Goal: Task Accomplishment & Management: Use online tool/utility

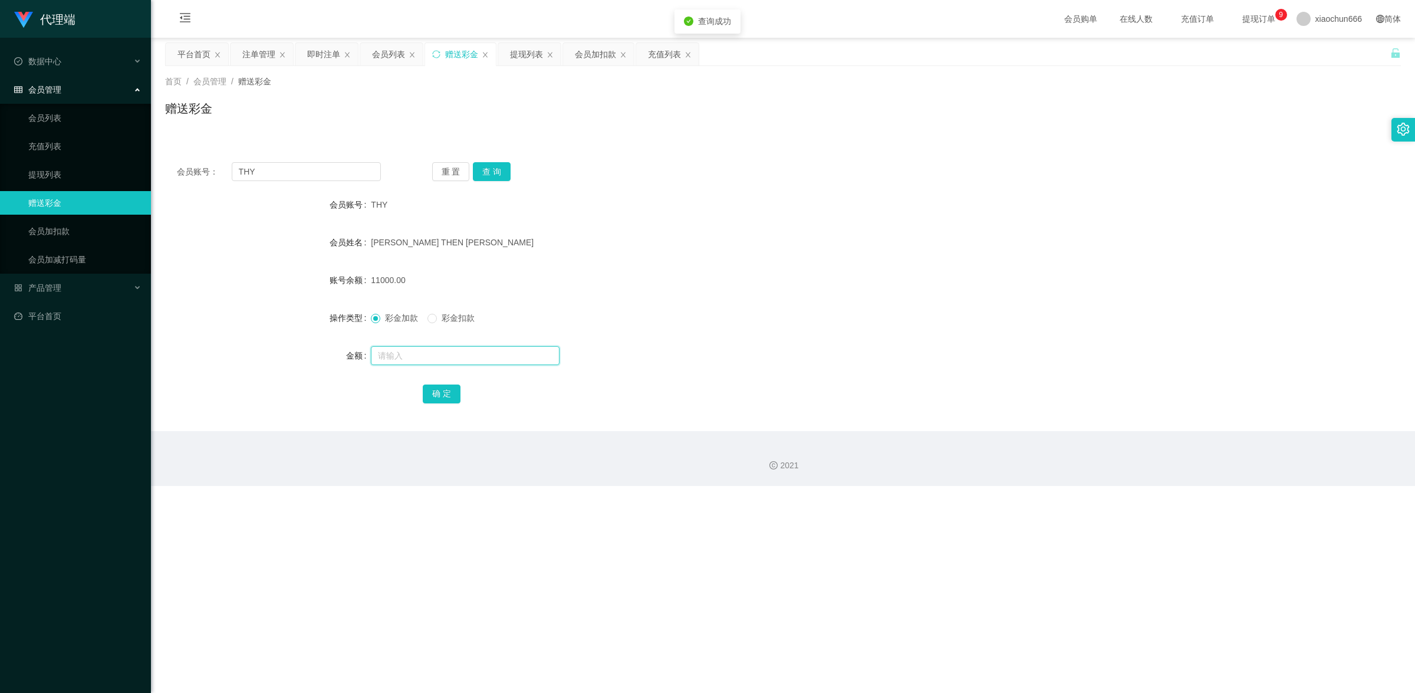
click at [441, 352] on input "text" at bounding box center [465, 355] width 189 height 19
type input "15"
click at [457, 394] on button "确 定" at bounding box center [442, 393] width 38 height 19
click at [275, 171] on input "THY" at bounding box center [306, 171] width 149 height 19
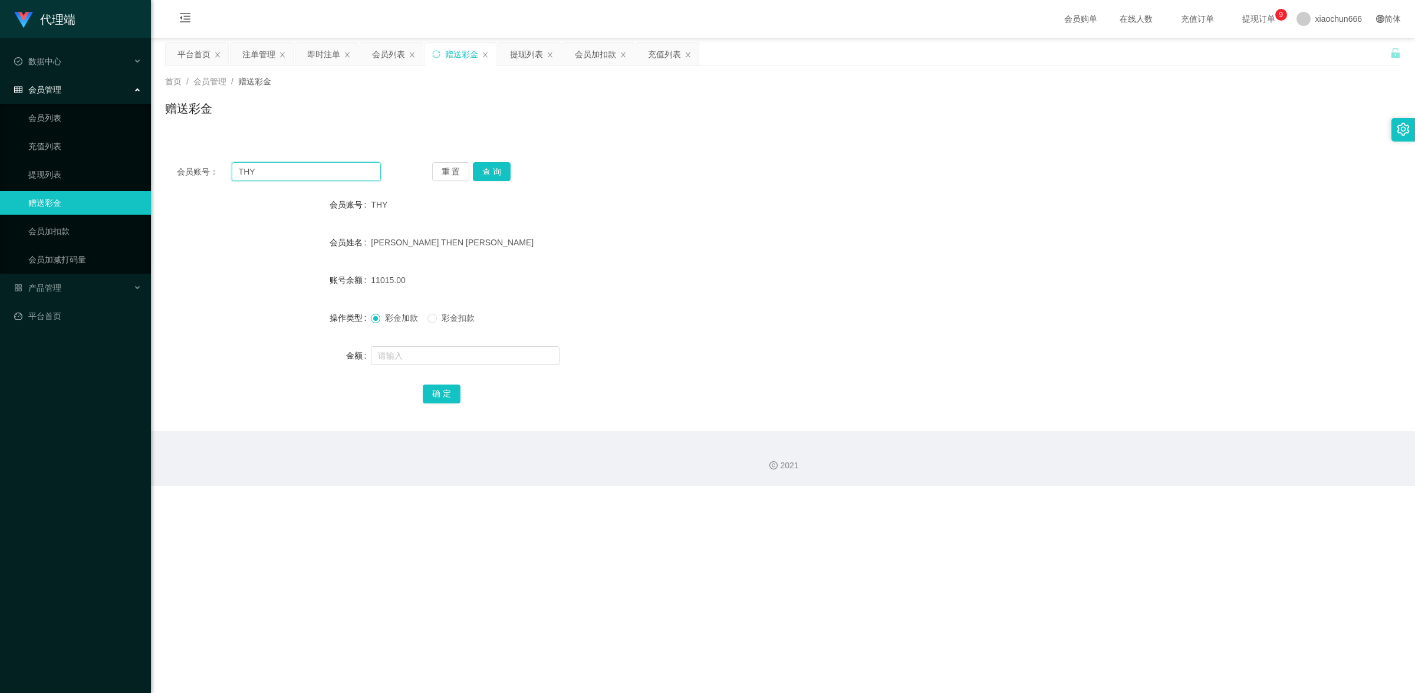
paste input "3028178246"
type input "3028178246"
drag, startPoint x: 493, startPoint y: 171, endPoint x: 493, endPoint y: 190, distance: 19.5
click at [493, 171] on button "查 询" at bounding box center [492, 171] width 38 height 19
click at [477, 360] on input "text" at bounding box center [465, 355] width 189 height 19
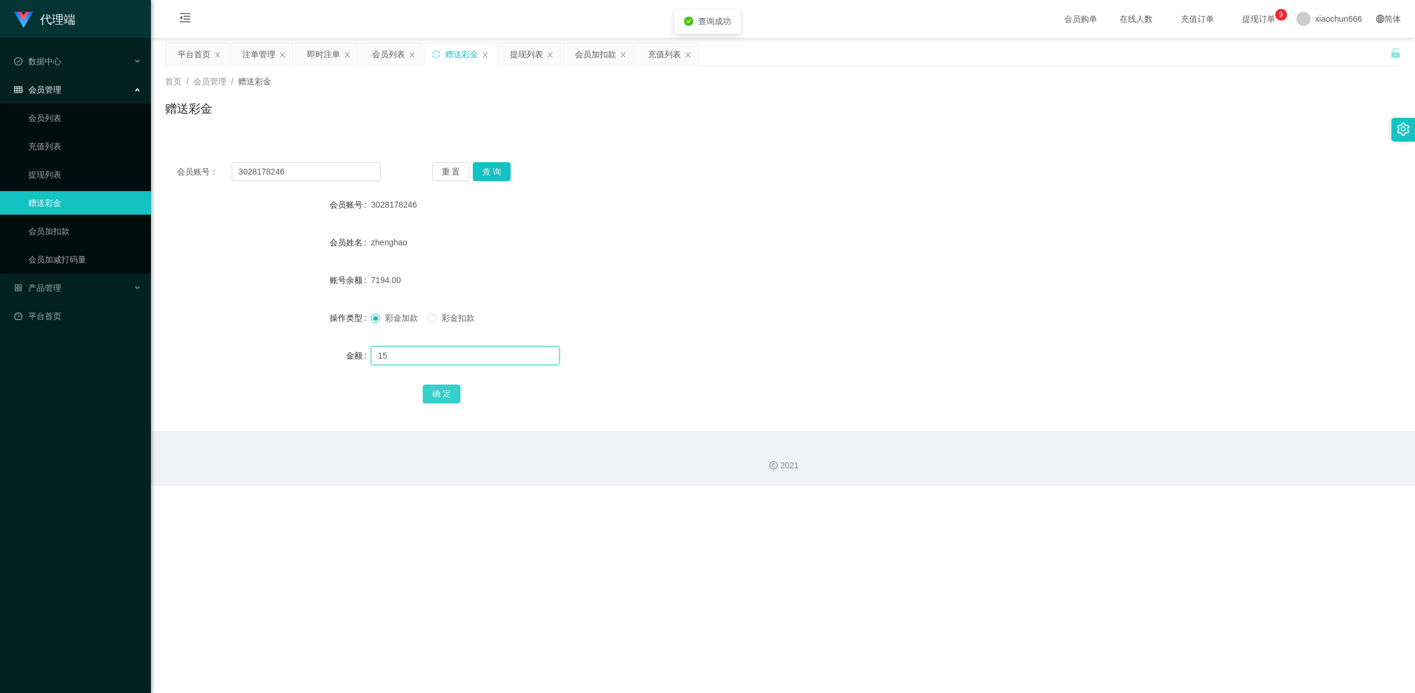
type input "15"
drag, startPoint x: 446, startPoint y: 390, endPoint x: 535, endPoint y: 350, distance: 97.9
click at [446, 390] on button "确 定" at bounding box center [442, 393] width 38 height 19
click at [322, 173] on input "3028178246" at bounding box center [306, 171] width 149 height 19
click at [322, 172] on input "3028178246" at bounding box center [306, 171] width 149 height 19
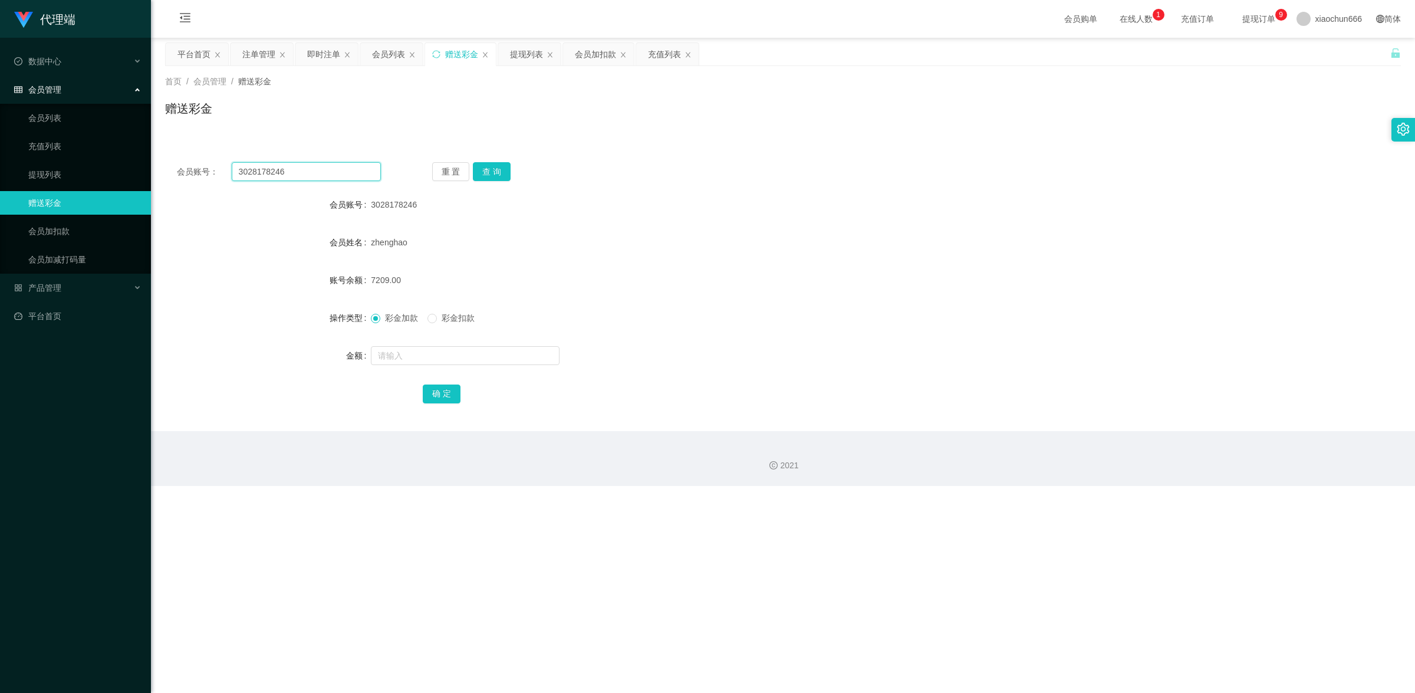
paste input "THY"
type input "THY"
click at [490, 166] on button "查 询" at bounding box center [492, 171] width 38 height 19
click at [478, 346] on input "text" at bounding box center [465, 355] width 189 height 19
type input "8"
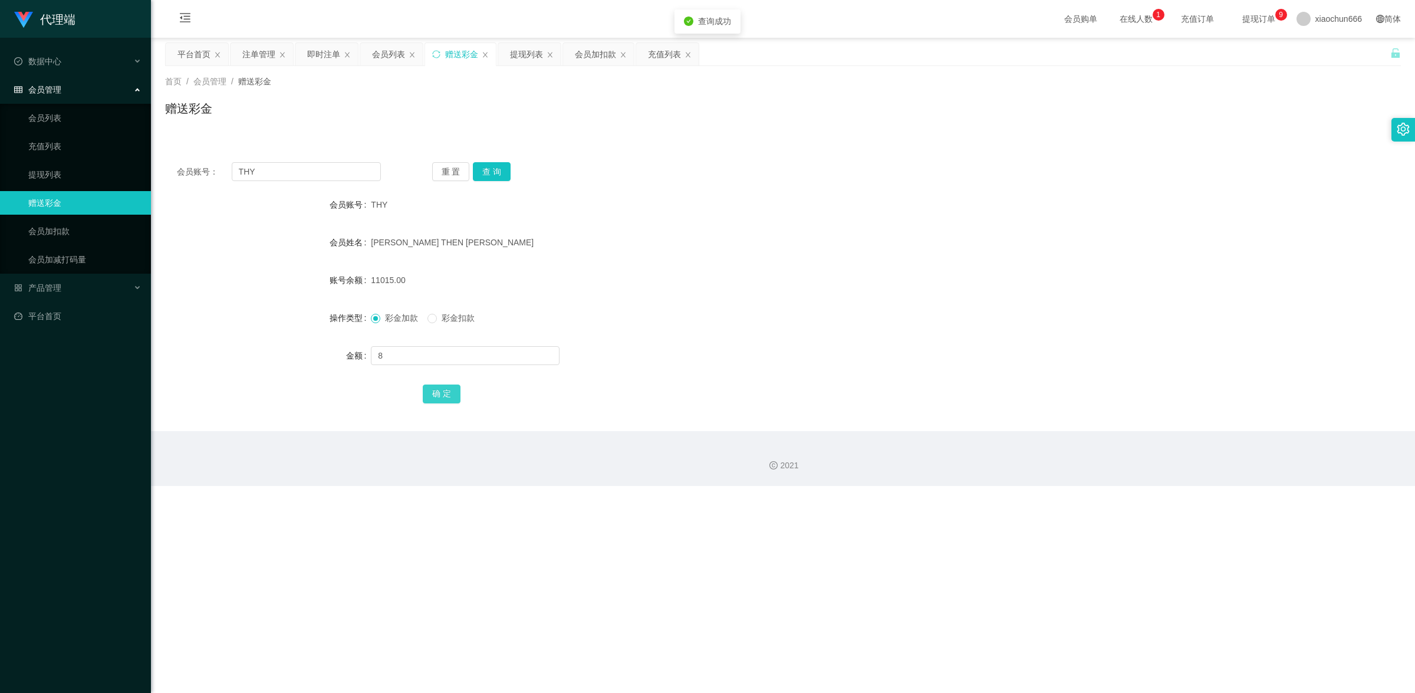
drag, startPoint x: 436, startPoint y: 396, endPoint x: 479, endPoint y: 384, distance: 44.6
click at [436, 396] on button "确 定" at bounding box center [442, 393] width 38 height 19
click at [384, 358] on input "text" at bounding box center [465, 355] width 189 height 19
type input "8"
click at [441, 403] on div "确 定" at bounding box center [783, 393] width 721 height 24
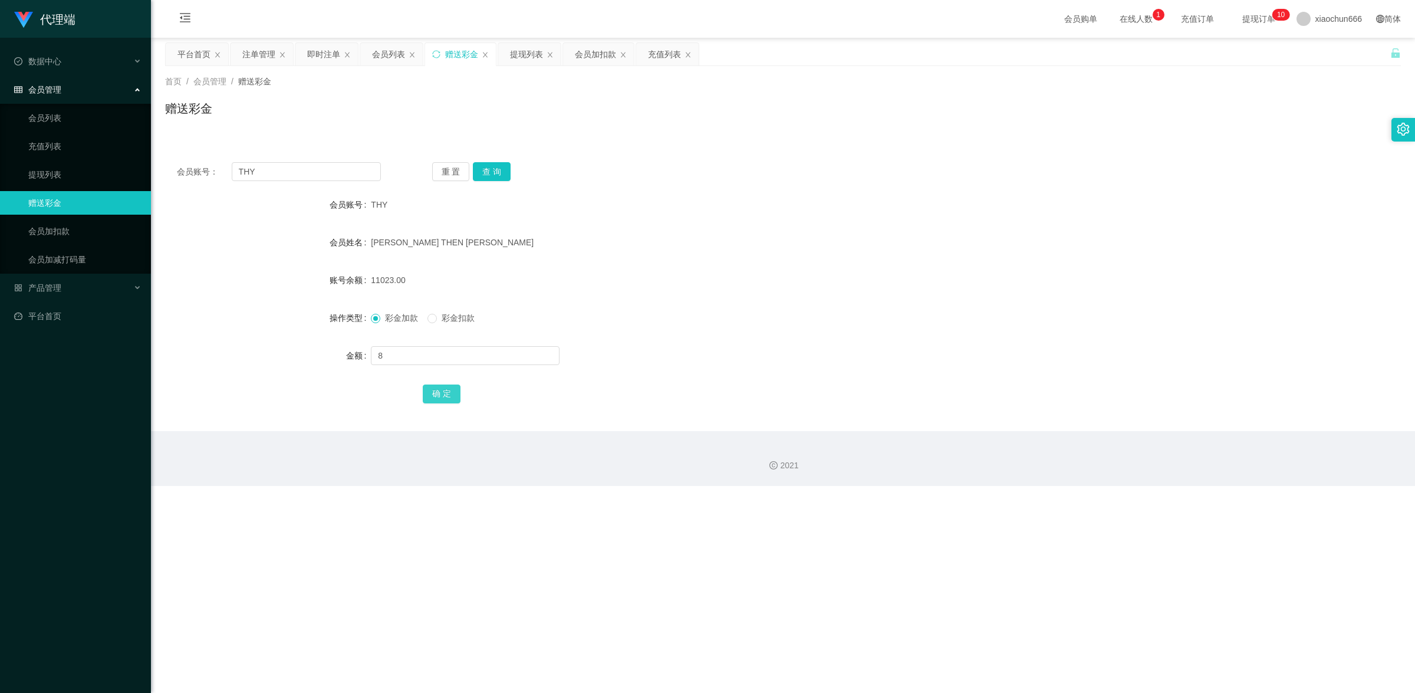
click at [440, 396] on button "确 定" at bounding box center [442, 393] width 38 height 19
click at [408, 355] on input "text" at bounding box center [465, 355] width 189 height 19
type input "8"
click at [443, 397] on button "确 定" at bounding box center [442, 393] width 38 height 19
click at [435, 361] on input "text" at bounding box center [465, 355] width 189 height 19
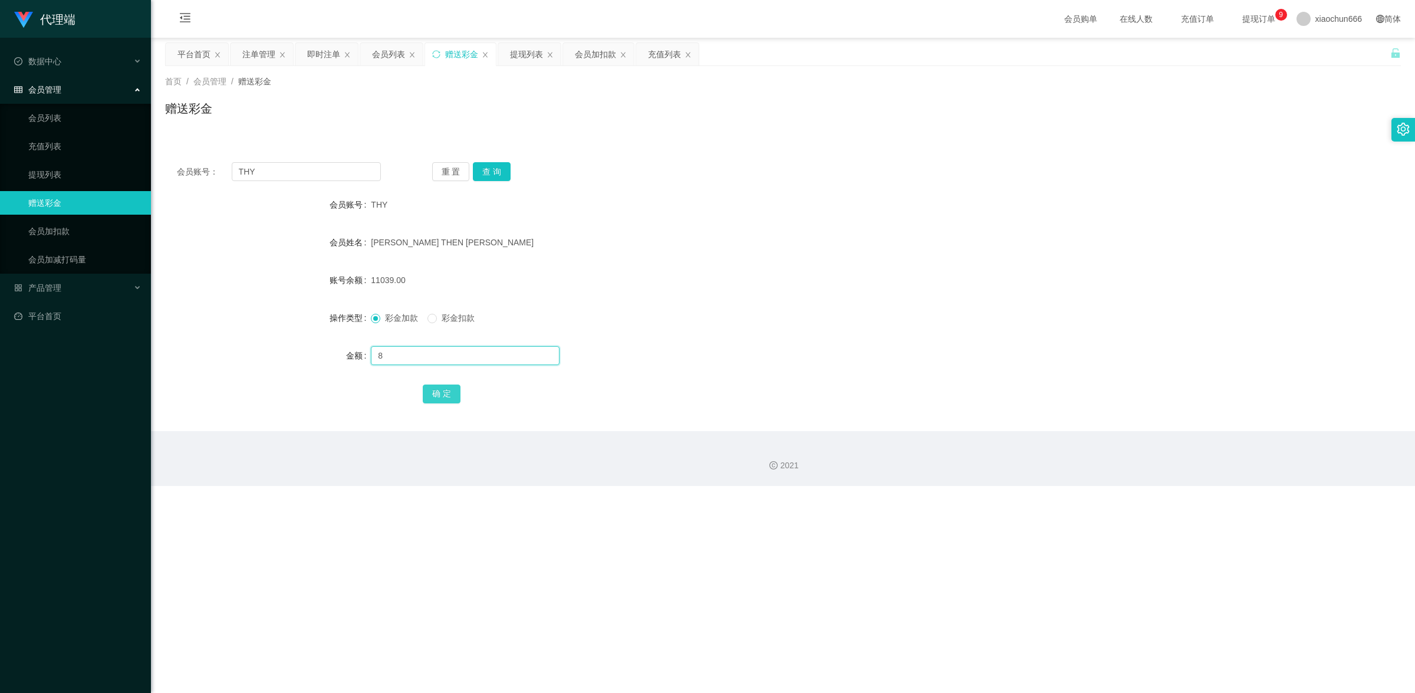
type input "8"
drag, startPoint x: 437, startPoint y: 393, endPoint x: 752, endPoint y: 259, distance: 341.5
click at [437, 393] on button "确 定" at bounding box center [442, 393] width 38 height 19
click at [431, 354] on input "text" at bounding box center [465, 355] width 189 height 19
click at [331, 178] on input "THY" at bounding box center [306, 171] width 149 height 19
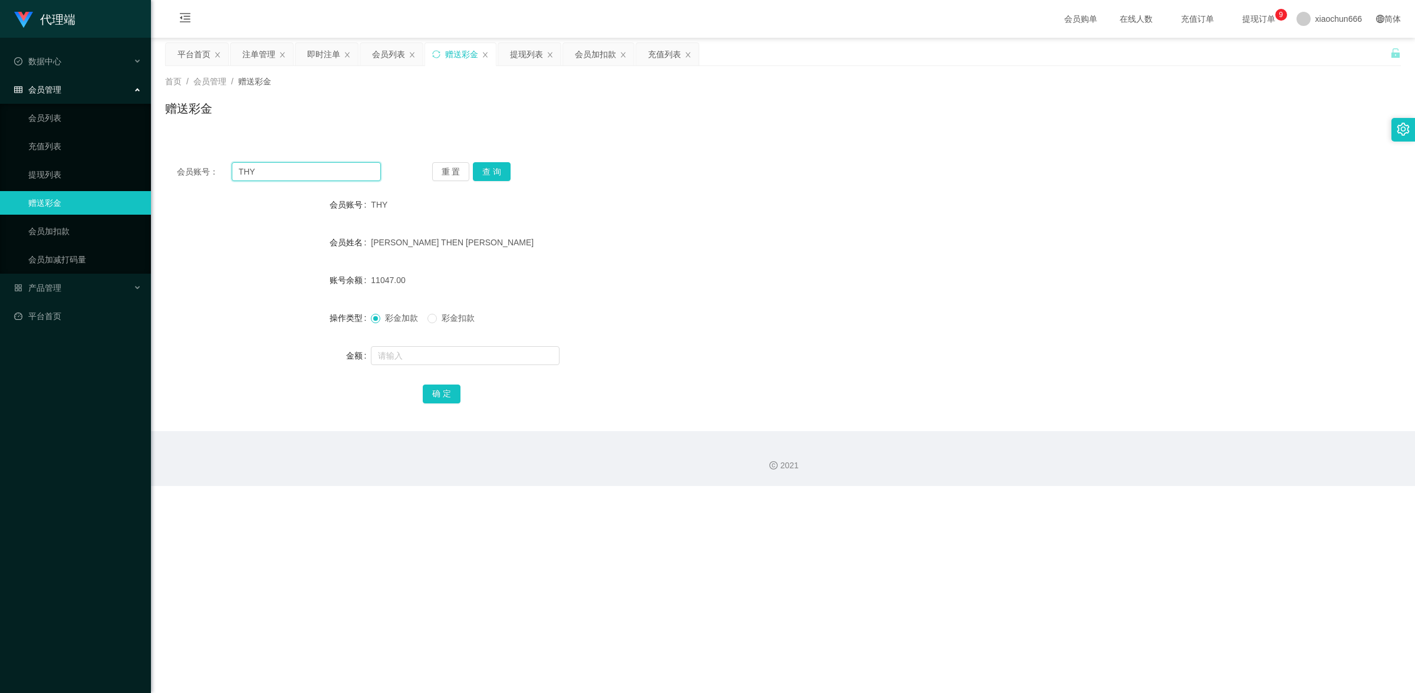
click at [331, 178] on input "THY" at bounding box center [306, 171] width 149 height 19
paste input "3028178246"
type input "3028178246"
click at [490, 172] on button "查 询" at bounding box center [492, 171] width 38 height 19
click at [482, 348] on input "text" at bounding box center [465, 355] width 189 height 19
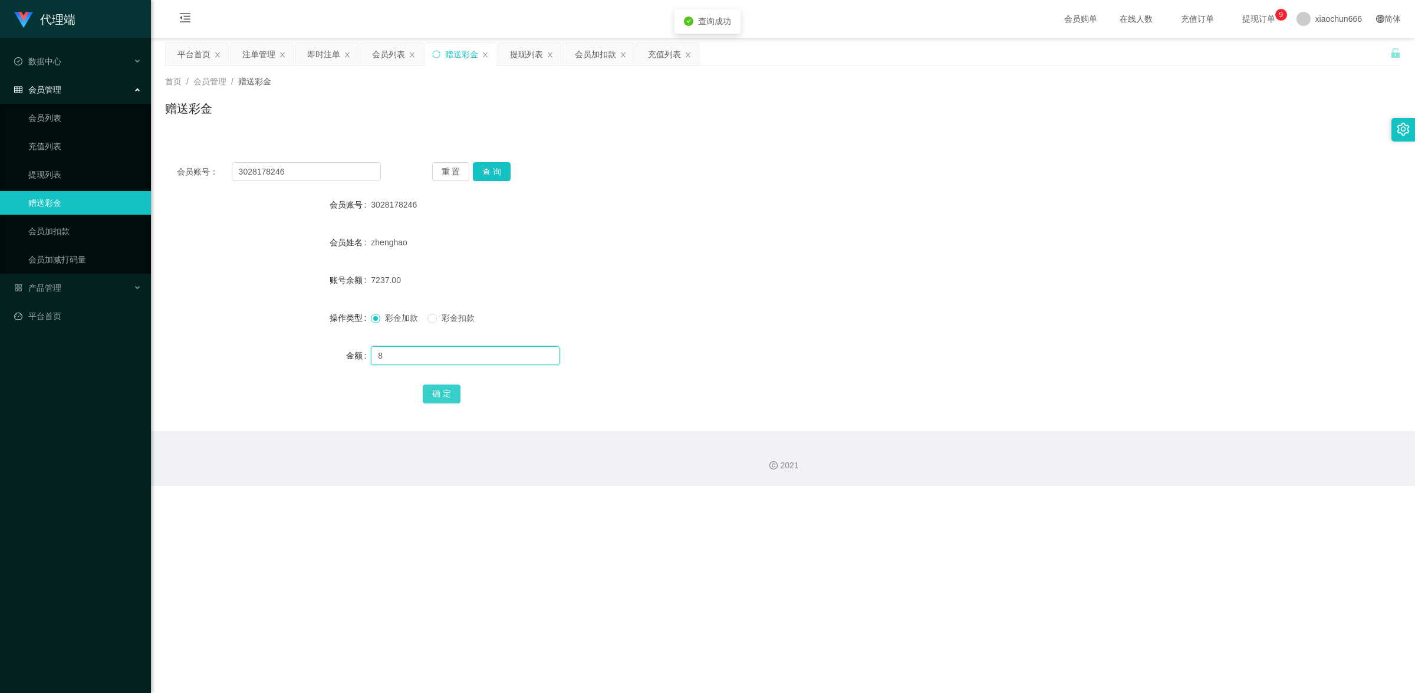
type input "8"
click at [446, 394] on button "确 定" at bounding box center [442, 393] width 38 height 19
click at [323, 174] on input "3028178246" at bounding box center [306, 171] width 149 height 19
paste input "THY"
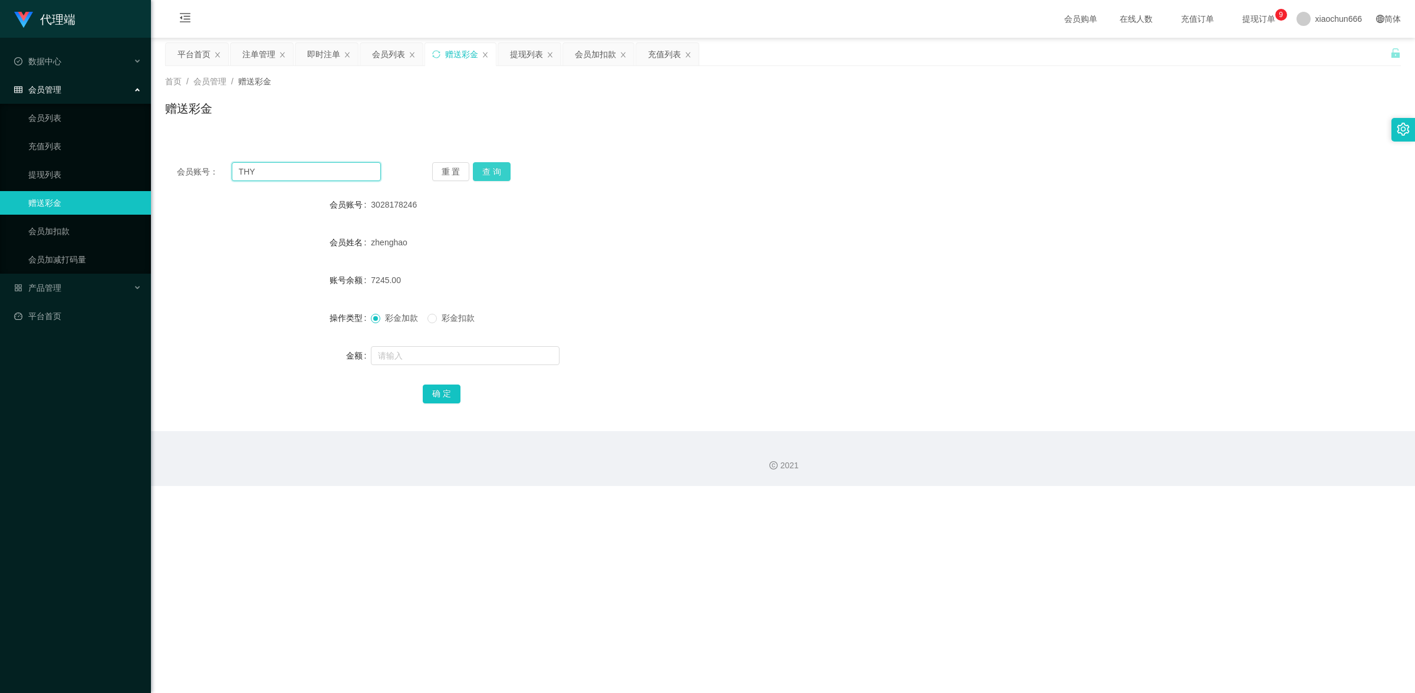
type input "THY"
click at [485, 168] on button "查 询" at bounding box center [492, 171] width 38 height 19
click at [473, 360] on input "text" at bounding box center [465, 355] width 189 height 19
type input "8"
click at [431, 393] on button "确 定" at bounding box center [442, 393] width 38 height 19
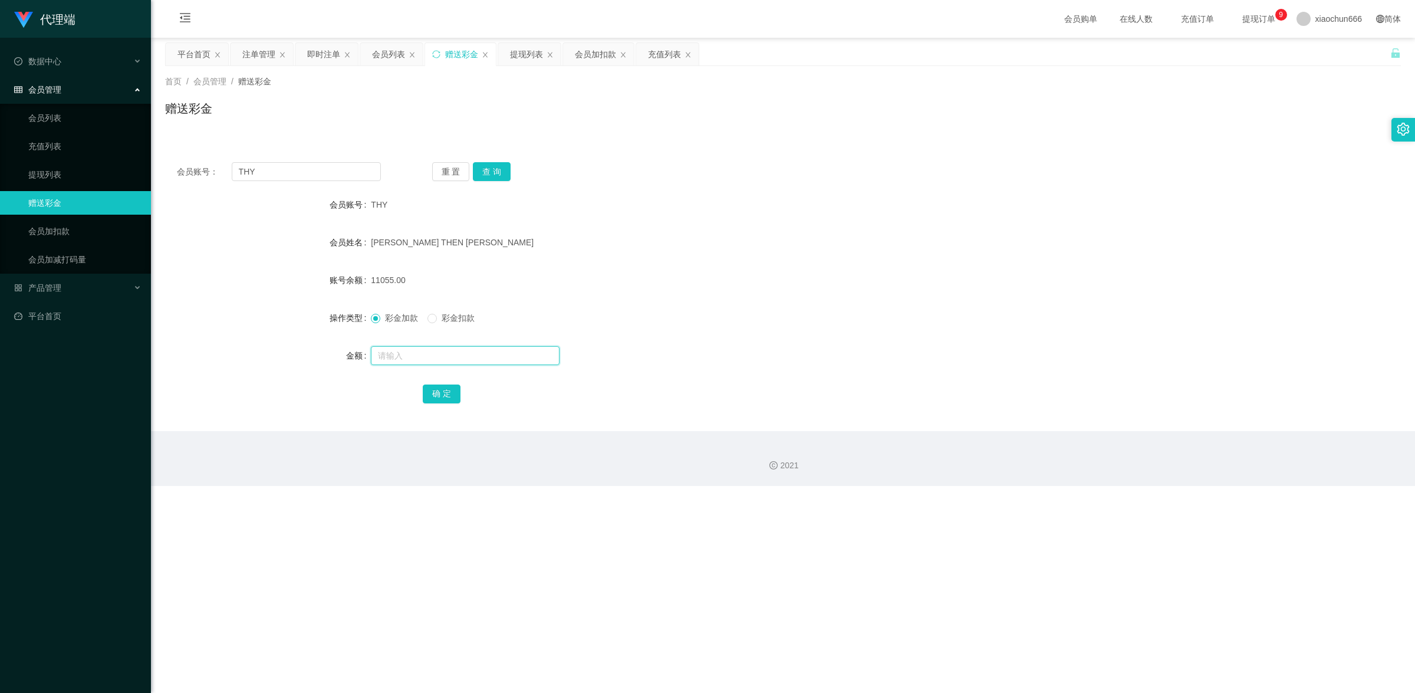
click at [421, 363] on input "text" at bounding box center [465, 355] width 189 height 19
type input "8"
drag, startPoint x: 448, startPoint y: 390, endPoint x: 560, endPoint y: 348, distance: 119.3
click at [448, 390] on button "确 定" at bounding box center [442, 393] width 38 height 19
click at [321, 169] on input "THY" at bounding box center [306, 171] width 149 height 19
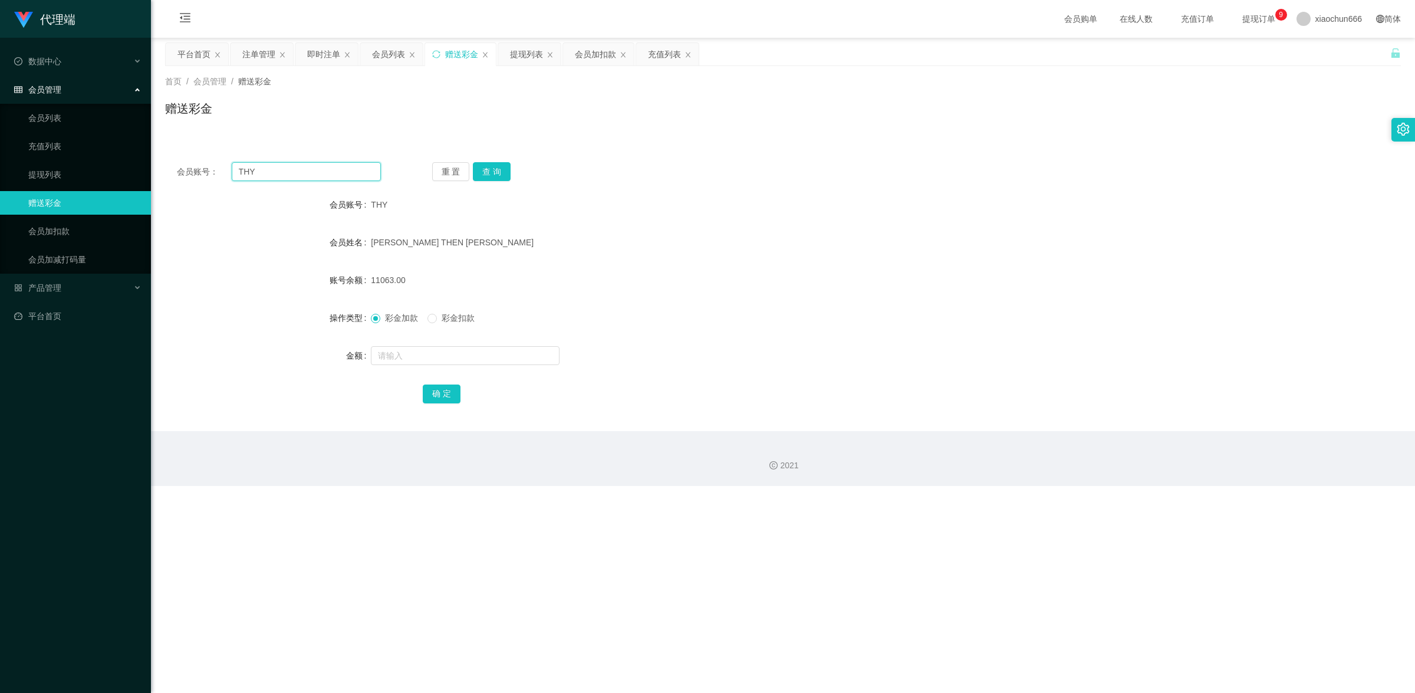
click at [321, 169] on input "THY" at bounding box center [306, 171] width 149 height 19
drag, startPoint x: 401, startPoint y: 344, endPoint x: 403, endPoint y: 355, distance: 11.9
click at [401, 345] on div at bounding box center [731, 356] width 721 height 24
click at [403, 355] on input "text" at bounding box center [465, 355] width 189 height 19
type input "8"
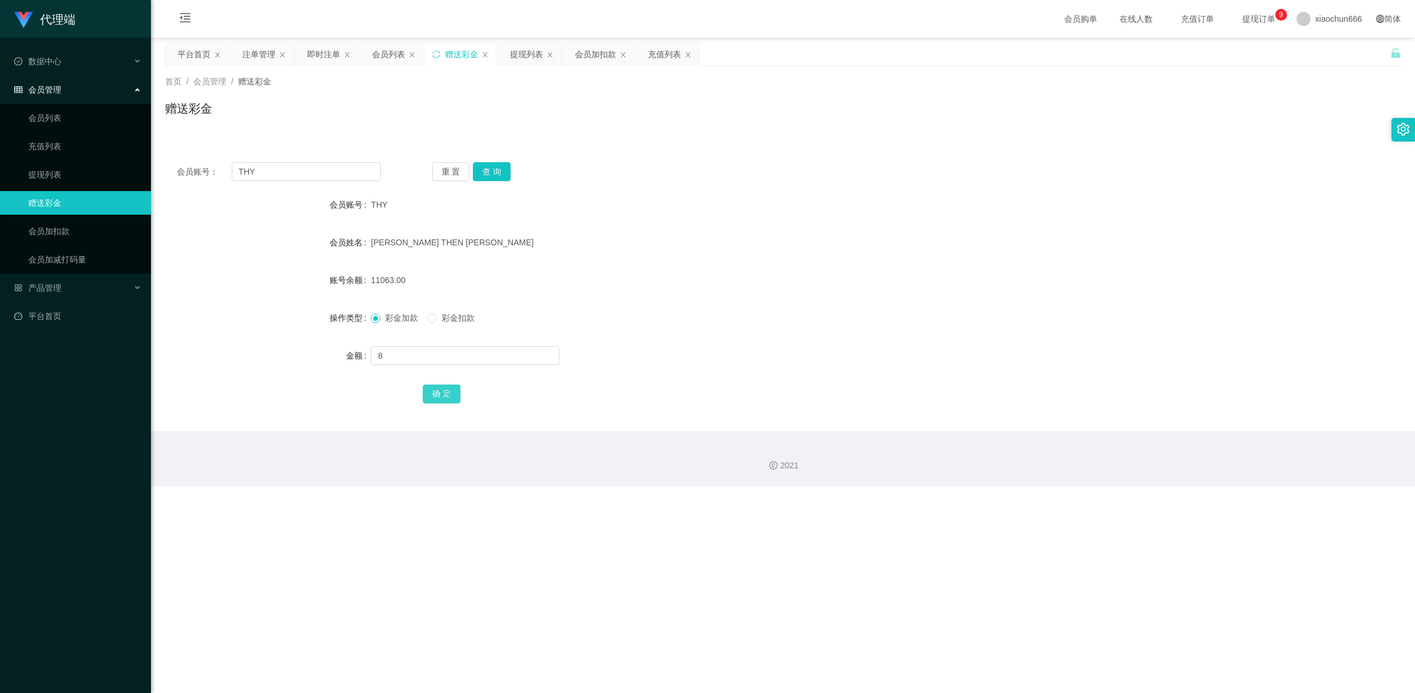
drag, startPoint x: 436, startPoint y: 386, endPoint x: 443, endPoint y: 383, distance: 7.1
click at [436, 386] on button "确 定" at bounding box center [442, 393] width 38 height 19
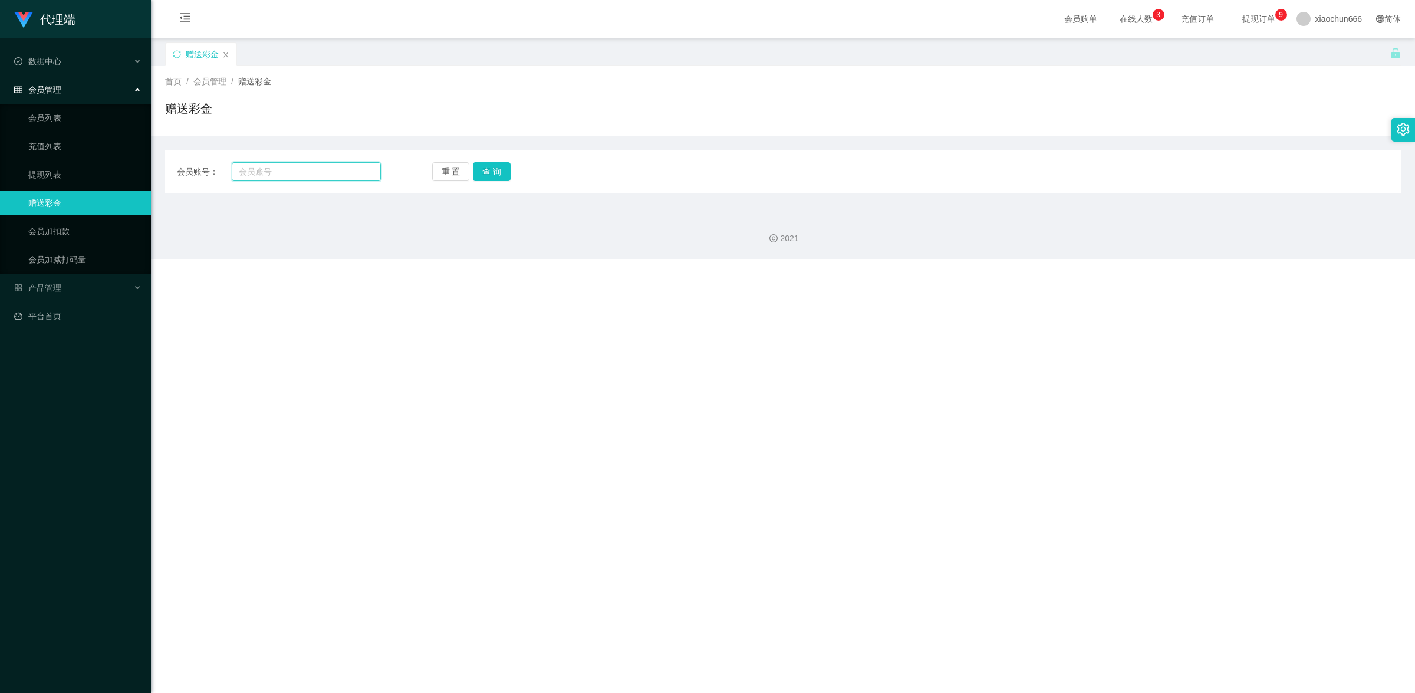
click at [286, 174] on input "text" at bounding box center [306, 171] width 149 height 19
click at [258, 172] on input "text" at bounding box center [306, 171] width 149 height 19
paste input "THY"
type input "THY"
click at [497, 168] on button "查 询" at bounding box center [492, 171] width 38 height 19
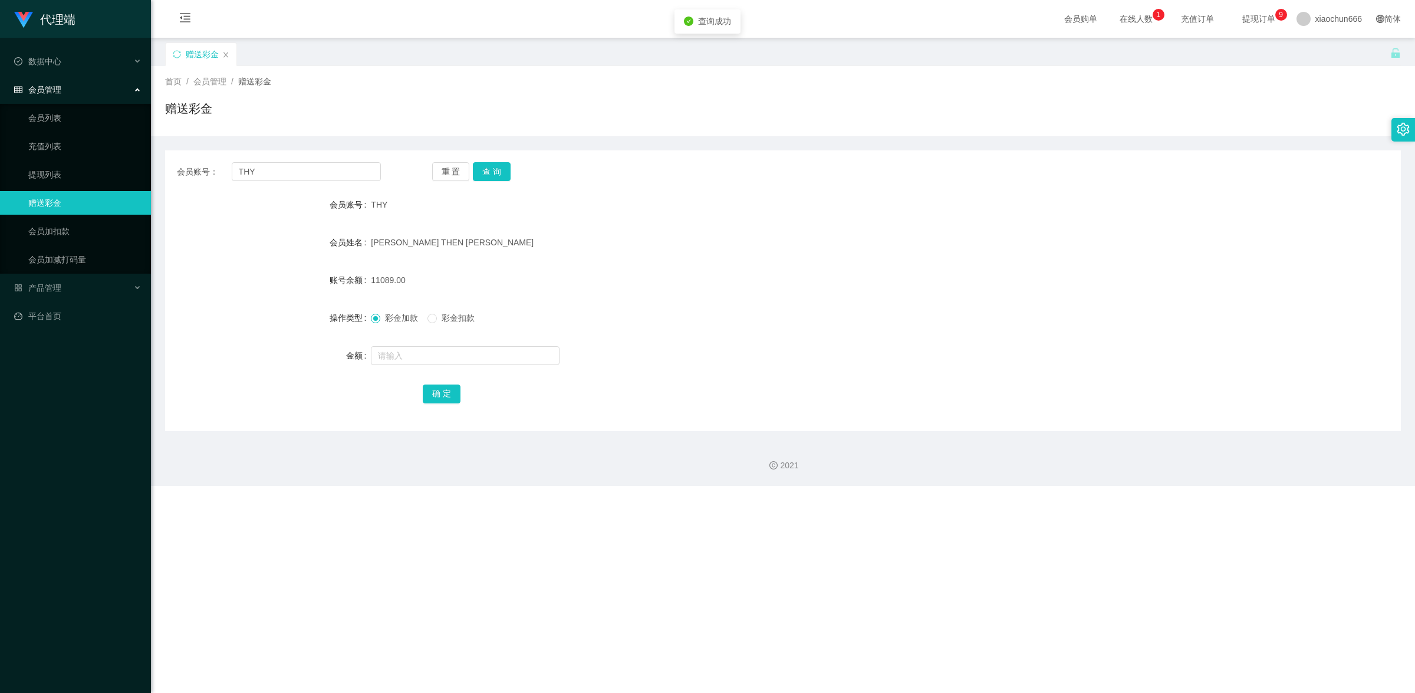
click at [437, 308] on div at bounding box center [731, 356] width 721 height 24
click at [436, 308] on input "text" at bounding box center [465, 355] width 189 height 19
type input "16"
drag, startPoint x: 446, startPoint y: 398, endPoint x: 557, endPoint y: 334, distance: 128.6
click at [446, 308] on button "确 定" at bounding box center [442, 393] width 38 height 19
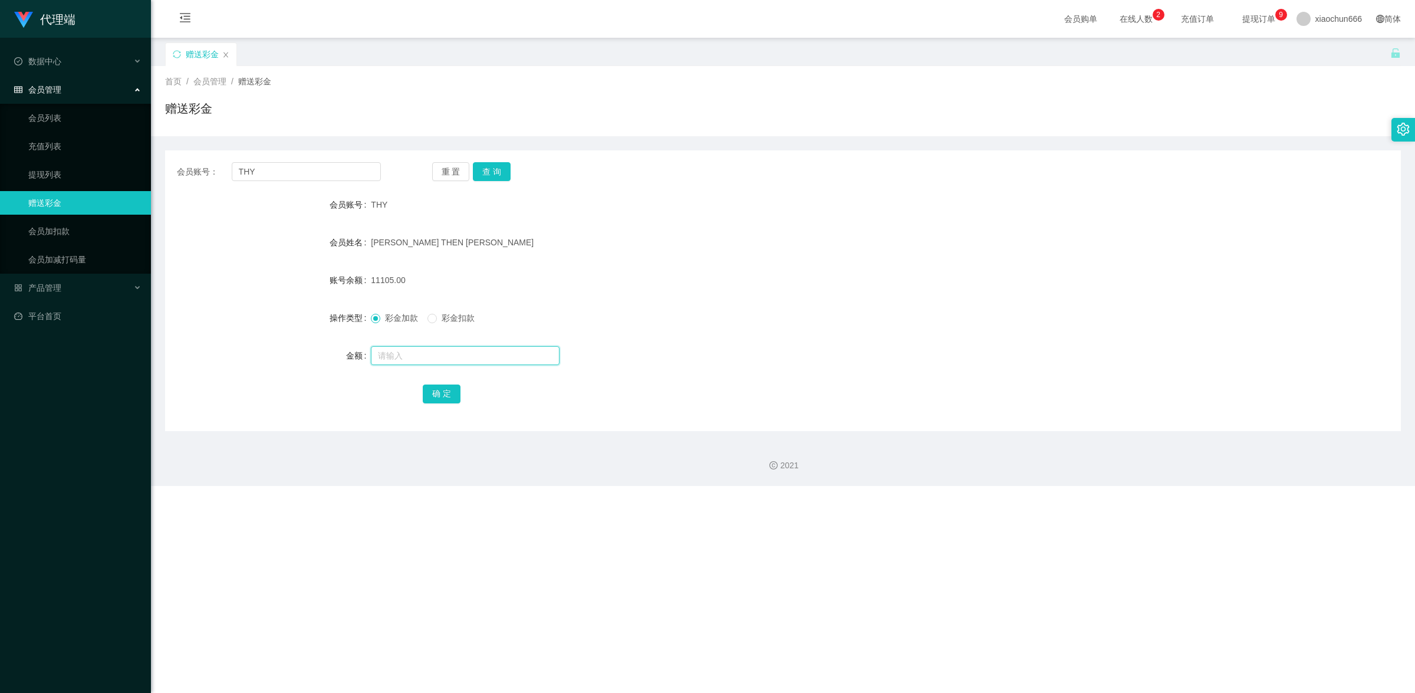
click at [383, 308] on input "text" at bounding box center [465, 355] width 189 height 19
type input "8"
click at [440, 308] on button "确 定" at bounding box center [442, 393] width 38 height 19
click at [437, 308] on input "text" at bounding box center [465, 355] width 189 height 19
type input "8"
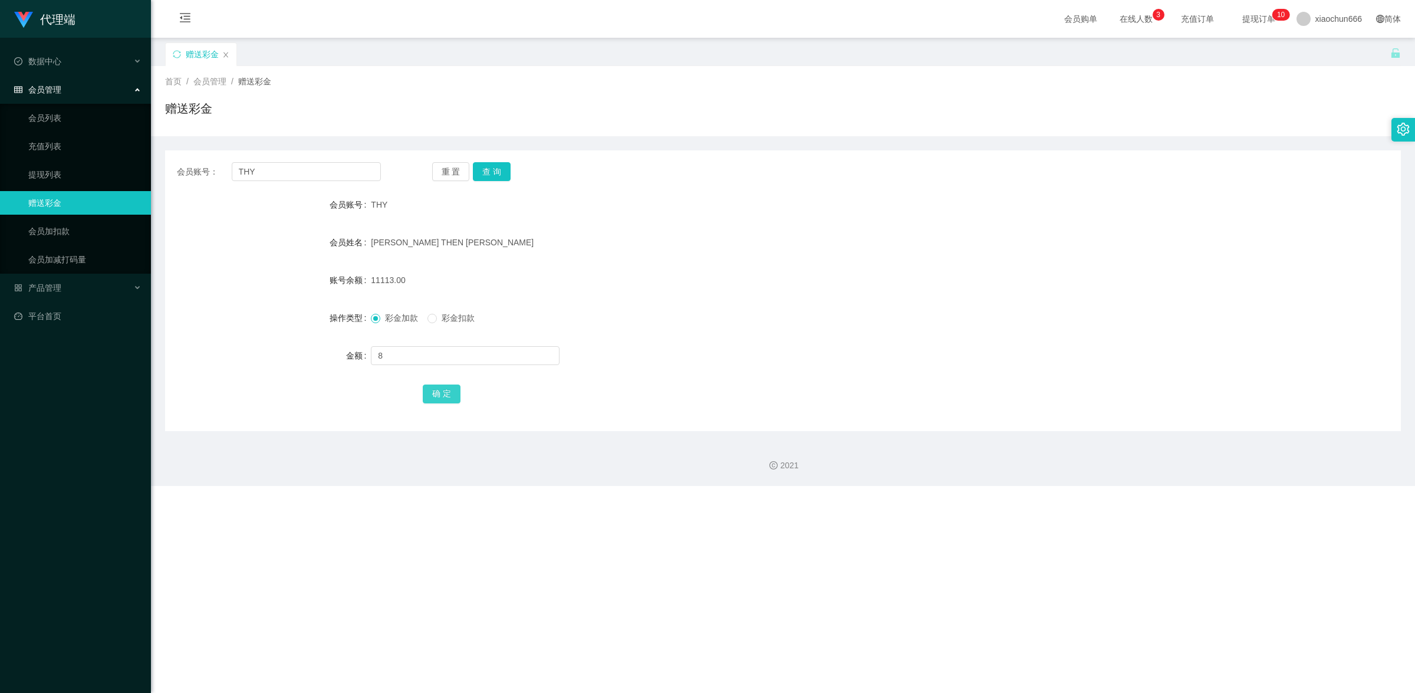
drag, startPoint x: 450, startPoint y: 390, endPoint x: 587, endPoint y: 358, distance: 140.8
click at [450, 308] on button "确 定" at bounding box center [442, 393] width 38 height 19
